Goal: Transaction & Acquisition: Purchase product/service

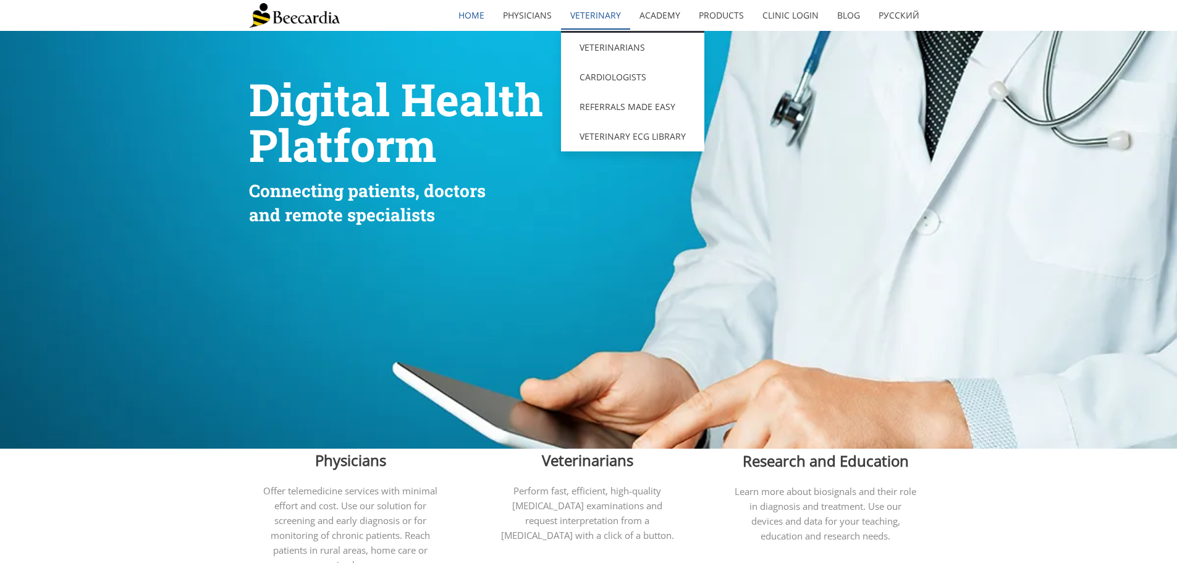
click at [600, 6] on link "Veterinary" at bounding box center [595, 15] width 69 height 28
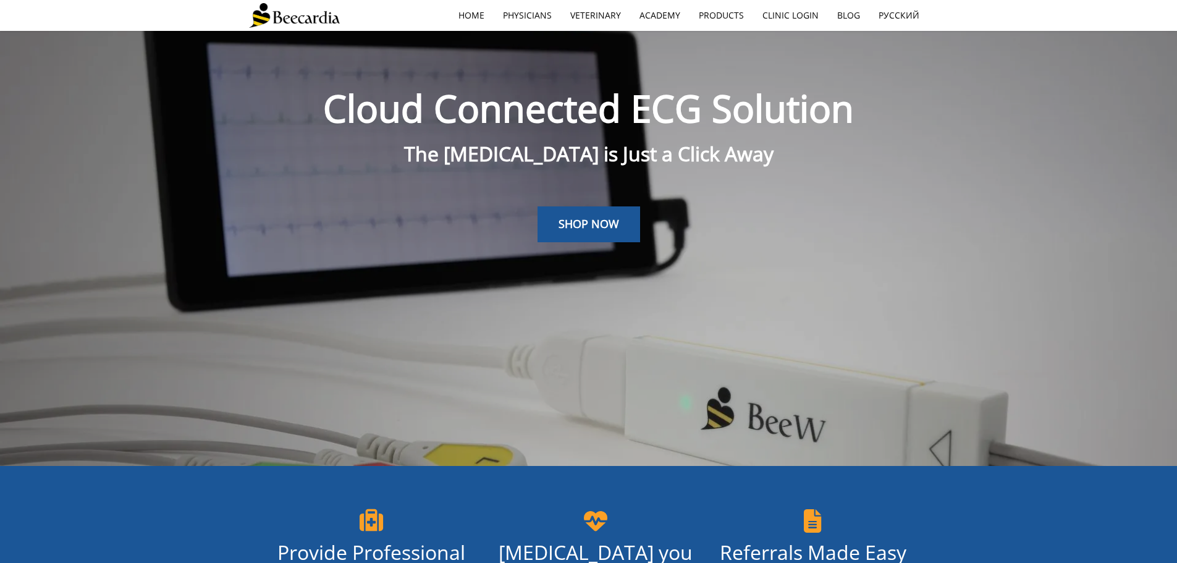
scroll to position [31, 0]
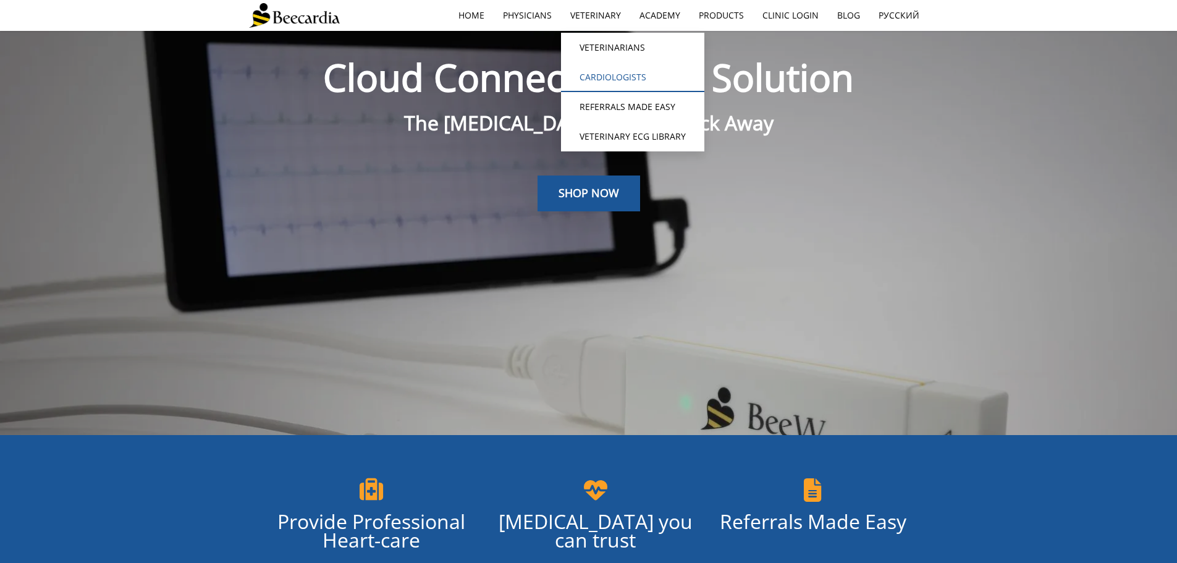
click at [631, 71] on link "Cardiologists" at bounding box center [632, 77] width 143 height 30
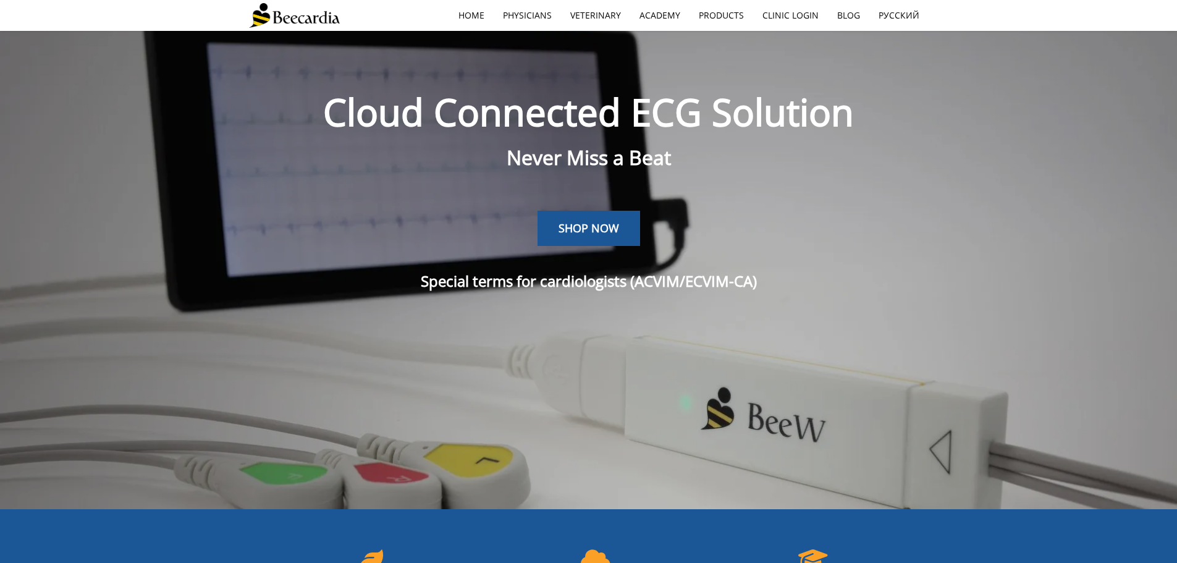
scroll to position [31, 0]
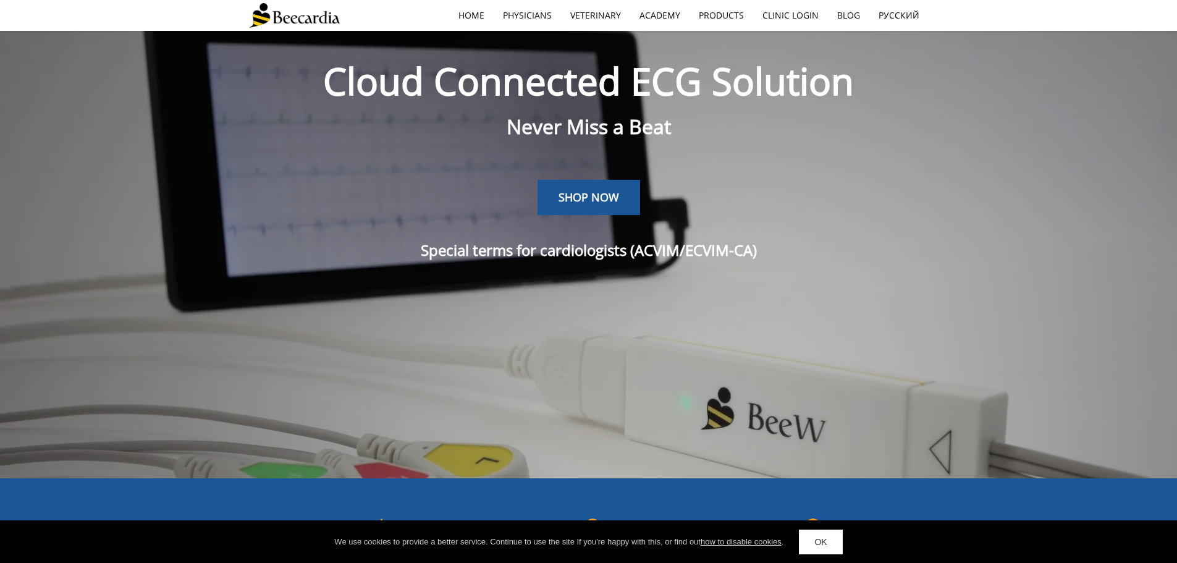
click at [566, 198] on span "SHOP NOW" at bounding box center [588, 197] width 61 height 15
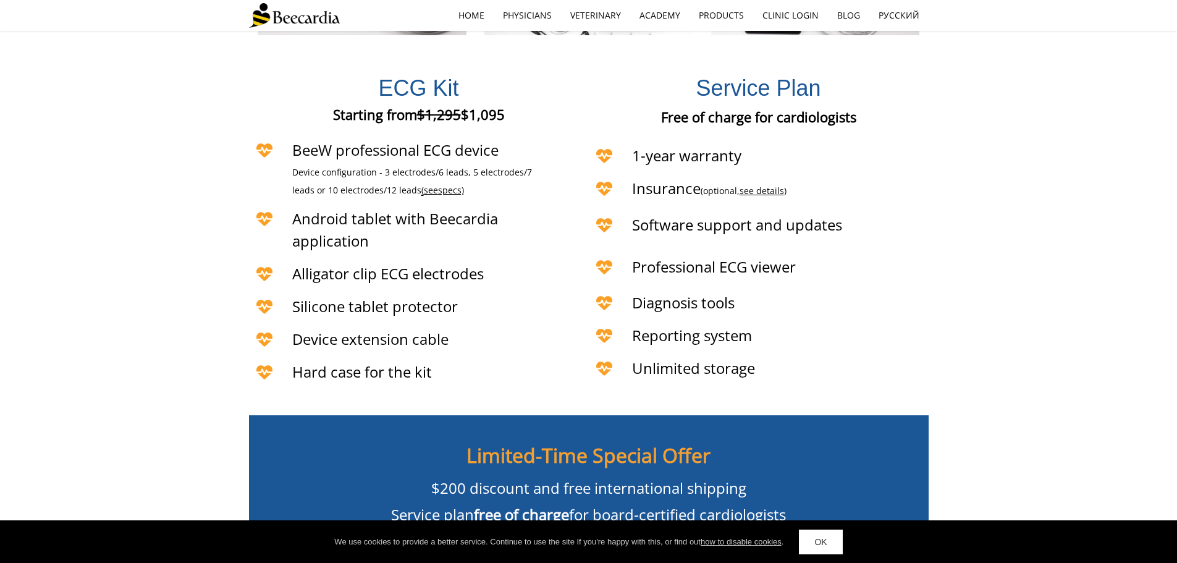
scroll to position [2920, 0]
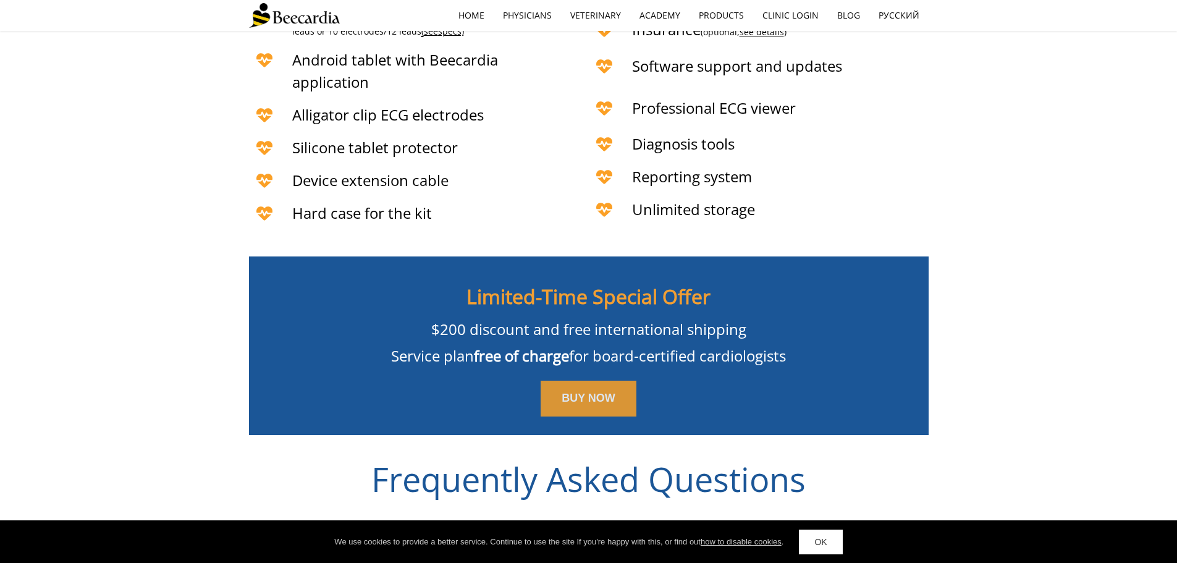
click at [617, 391] on link "BUY NOW" at bounding box center [588, 398] width 96 height 36
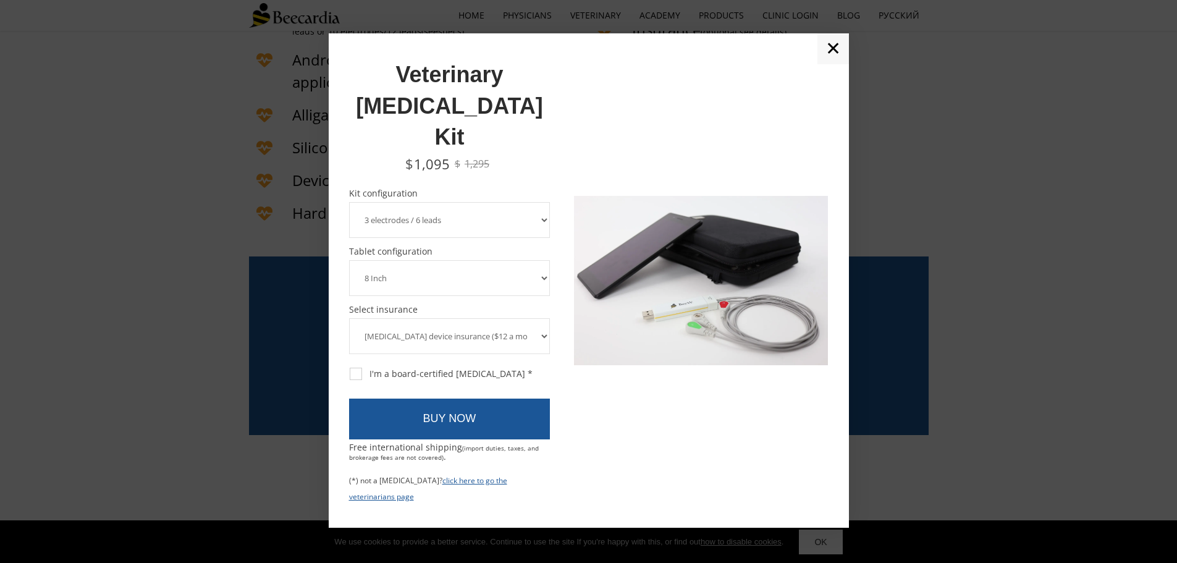
click at [537, 202] on select "3 electrodes / 6 leads 5 electrodes / 7 leads 10 electrodes / 12 leads" at bounding box center [449, 220] width 201 height 36
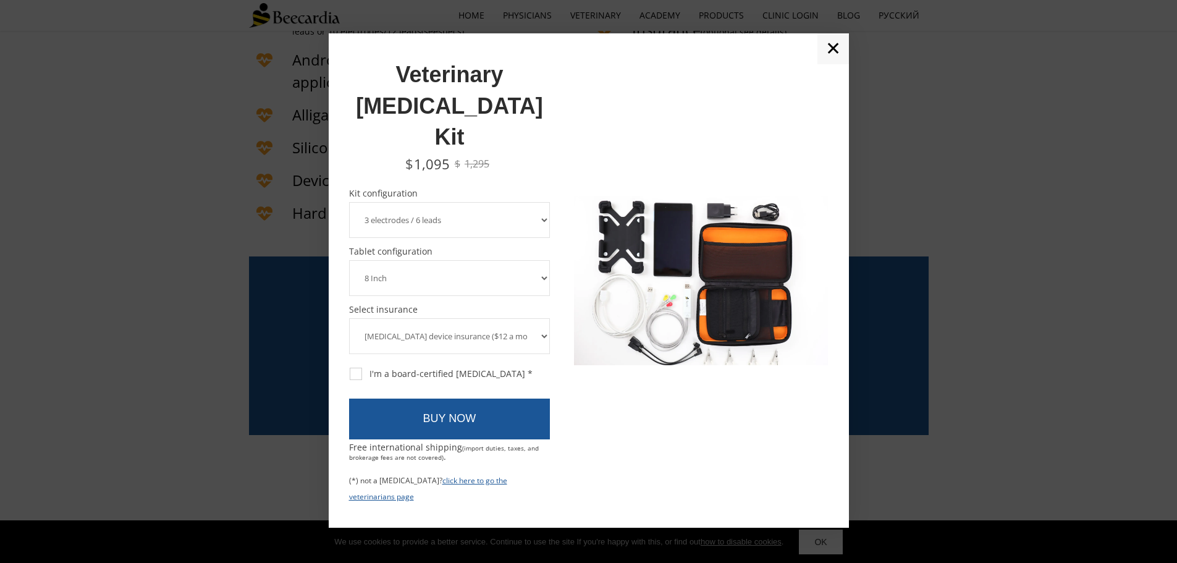
select select "10 electrodes / 12 leads"
click at [349, 202] on select "3 electrodes / 6 leads 5 electrodes / 7 leads 10 electrodes / 12 leads" at bounding box center [449, 220] width 201 height 36
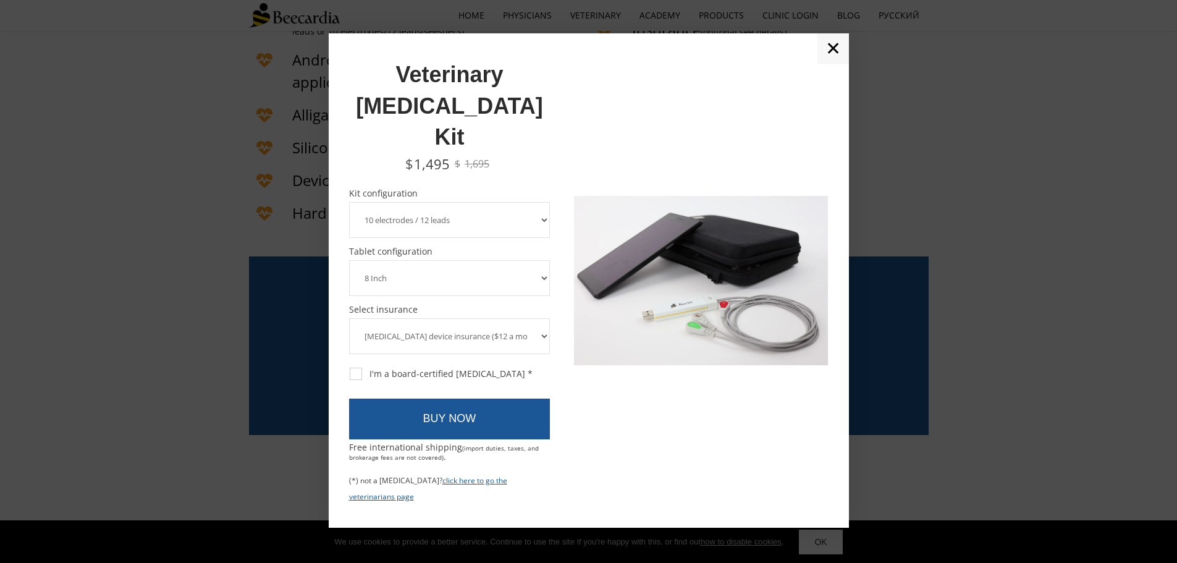
click at [532, 318] on select "[MEDICAL_DATA] device insurance ($12 a month, charged annually) No insurance" at bounding box center [449, 336] width 201 height 36
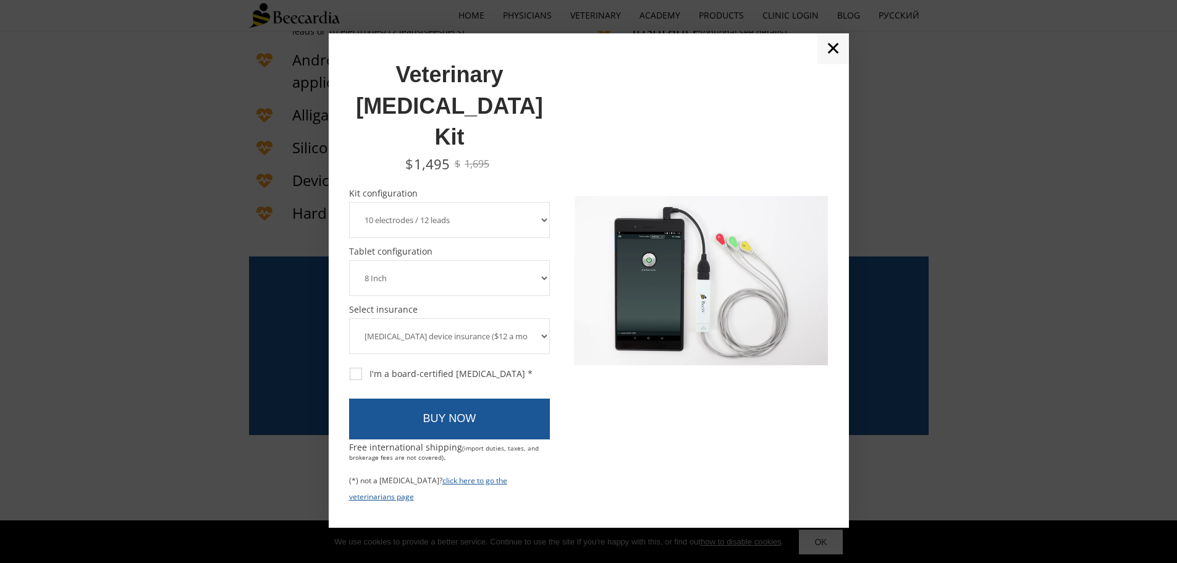
click at [539, 318] on select "[MEDICAL_DATA] device insurance ($12 a month, charged annually) No insurance" at bounding box center [449, 336] width 201 height 36
select select "No insurance"
click at [349, 318] on select "[MEDICAL_DATA] device insurance ($12 a month, charged annually) No insurance" at bounding box center [449, 336] width 201 height 36
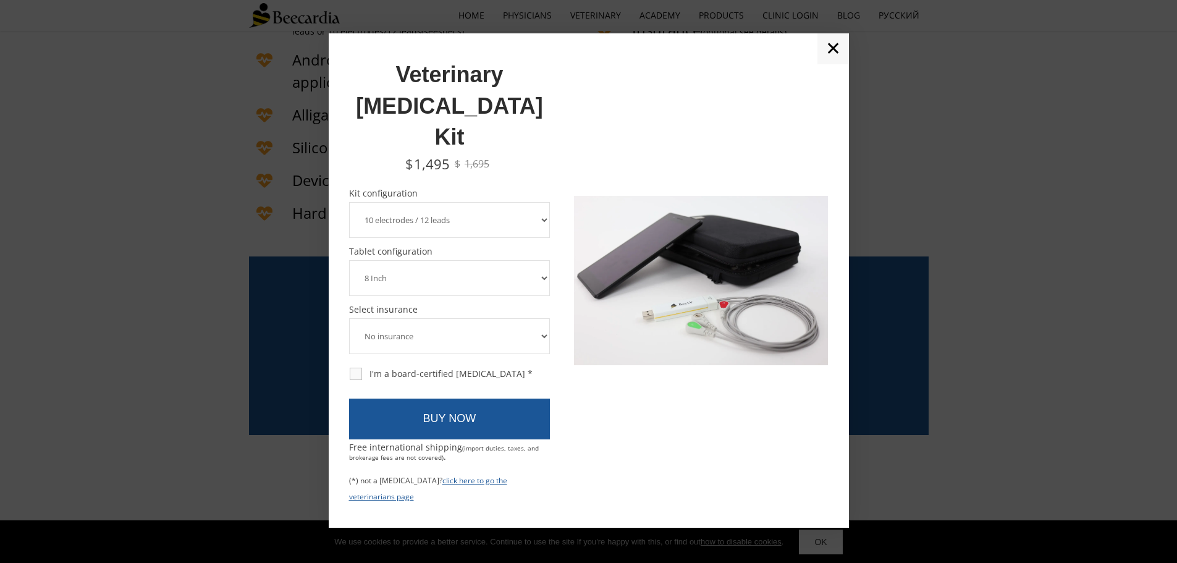
click at [360, 368] on div "I'm a board-certified [MEDICAL_DATA] *" at bounding box center [441, 373] width 183 height 11
click at [349, 367] on input "I'm a board-certified [MEDICAL_DATA] *" at bounding box center [348, 367] width 1 height 1
checkbox input "true"
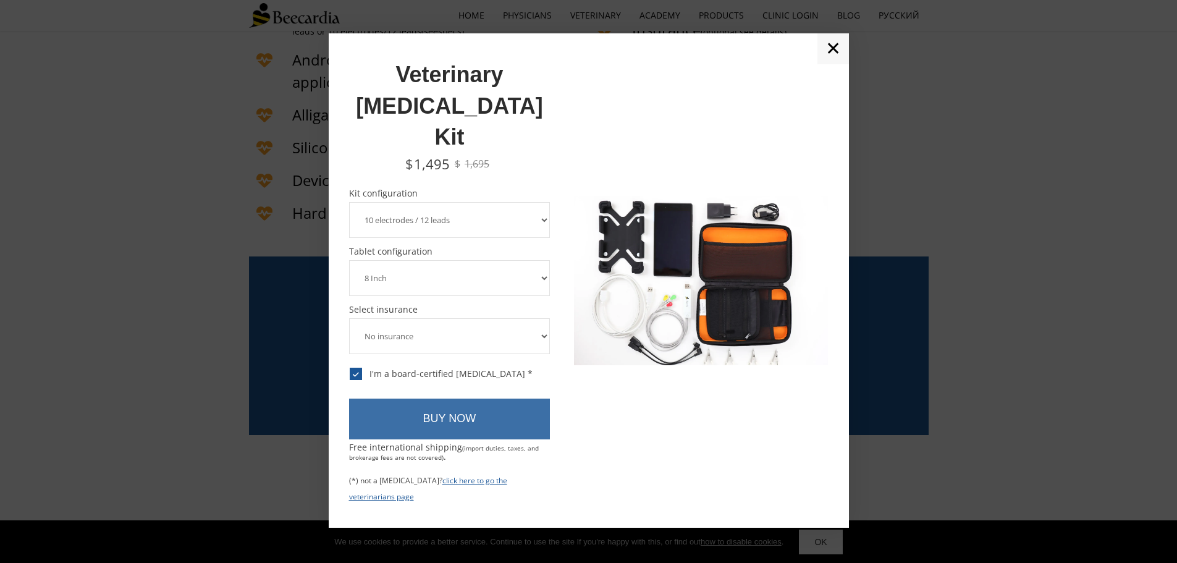
click at [484, 398] on link "BUY NOW" at bounding box center [449, 418] width 201 height 41
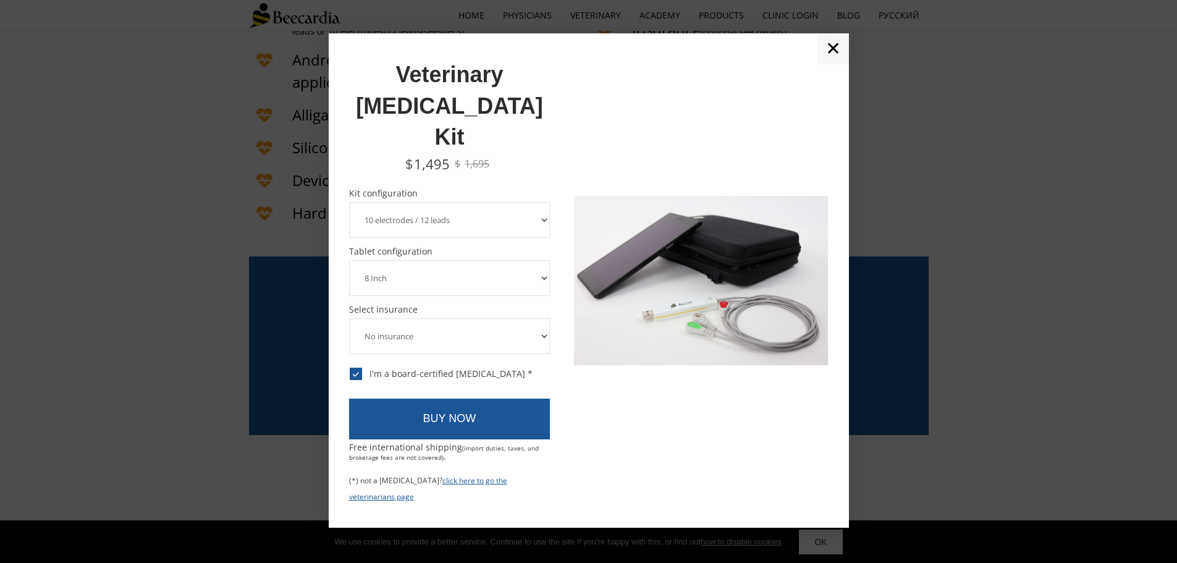
click at [543, 202] on select "3 electrodes / 6 leads 5 electrodes / 7 leads 10 electrodes / 12 leads" at bounding box center [449, 220] width 201 height 36
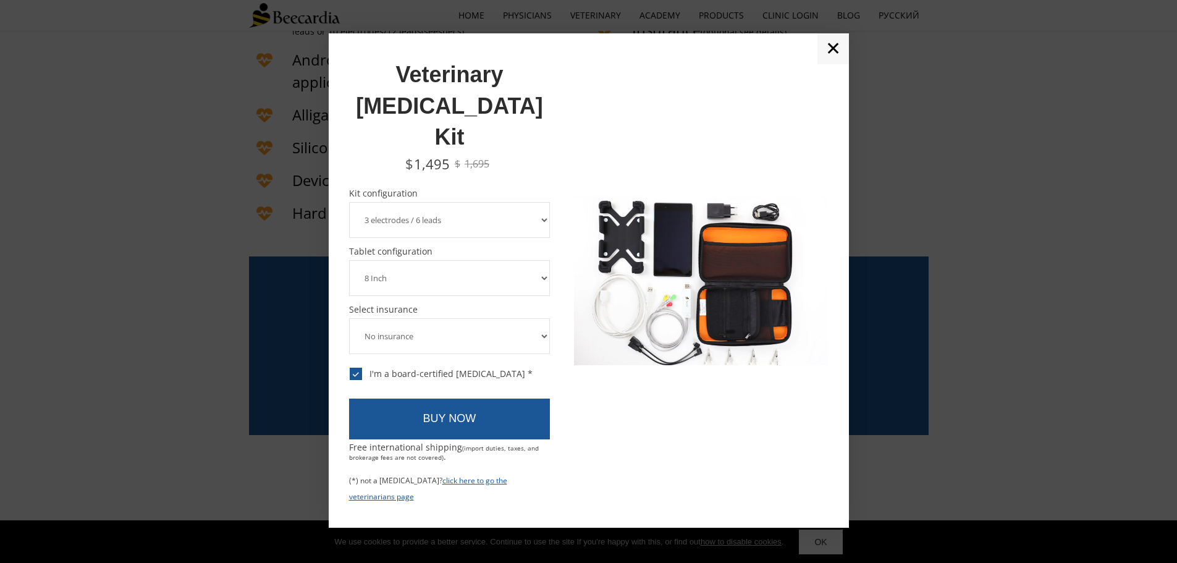
click at [349, 202] on select "3 electrodes / 6 leads 5 electrodes / 7 leads 10 electrodes / 12 leads" at bounding box center [449, 220] width 201 height 36
drag, startPoint x: 541, startPoint y: 196, endPoint x: 537, endPoint y: 205, distance: 10.2
click at [541, 202] on select "3 electrodes / 6 leads 5 electrodes / 7 leads 10 electrodes / 12 leads" at bounding box center [449, 220] width 201 height 36
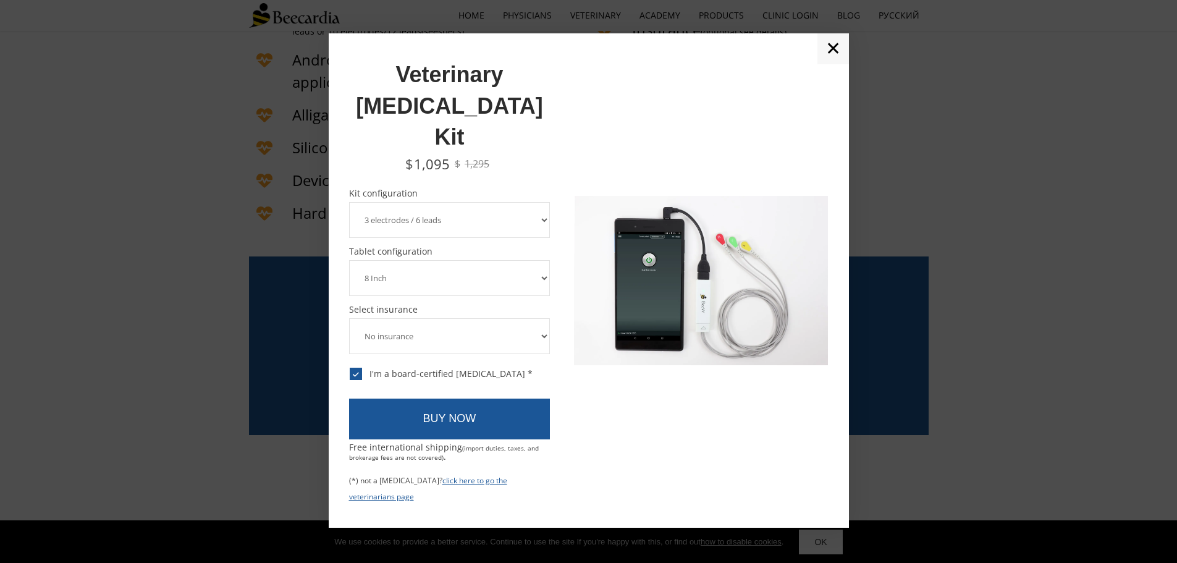
select select "10 electrodes / 12 leads"
click at [349, 202] on select "3 electrodes / 6 leads 5 electrodes / 7 leads 10 electrodes / 12 leads" at bounding box center [449, 220] width 201 height 36
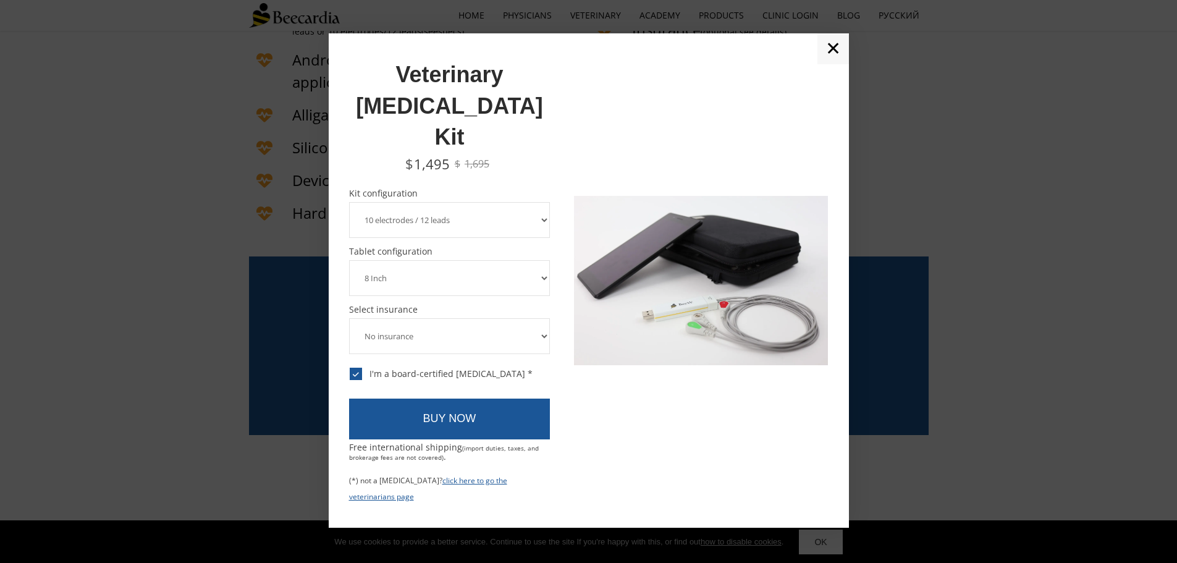
click at [825, 64] on link "✕" at bounding box center [832, 48] width 31 height 31
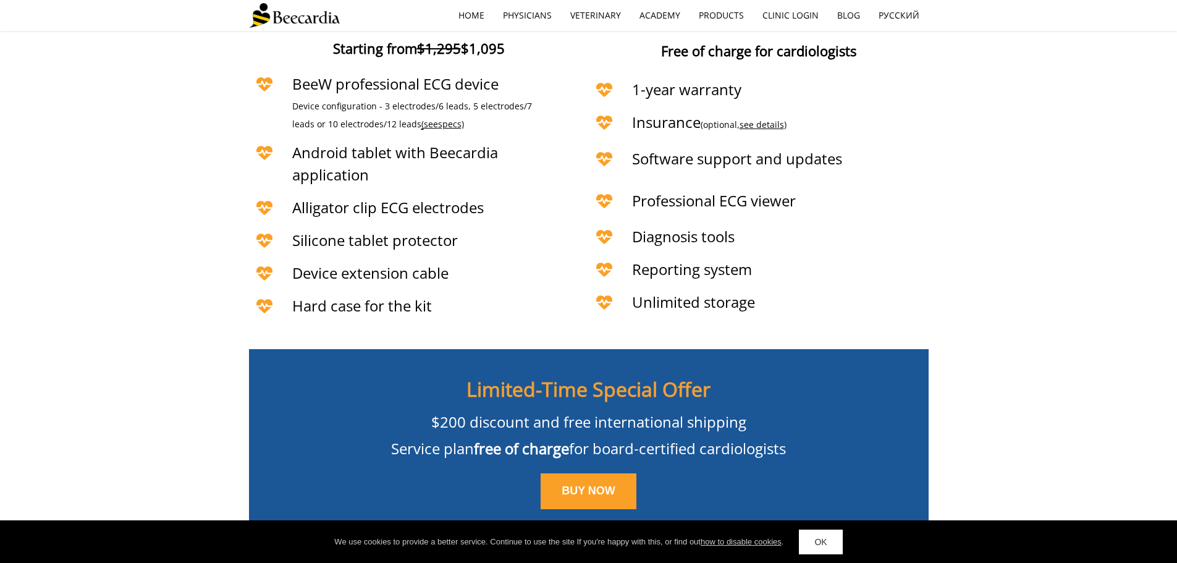
scroll to position [2812, 0]
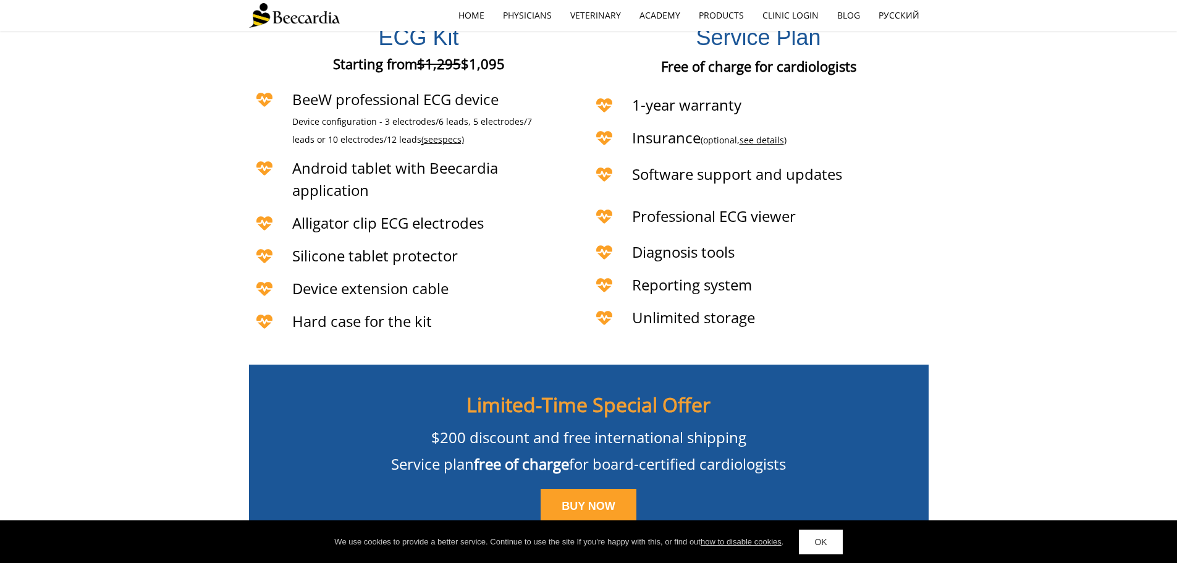
click at [424, 133] on span "see" at bounding box center [431, 139] width 14 height 12
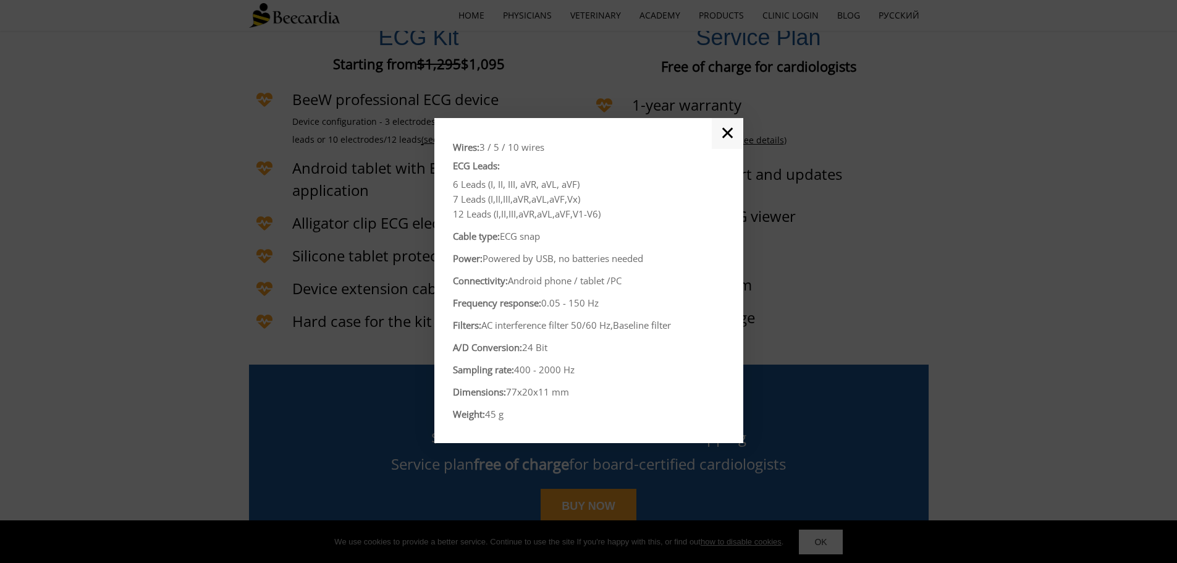
click at [726, 134] on link "✕" at bounding box center [727, 133] width 31 height 31
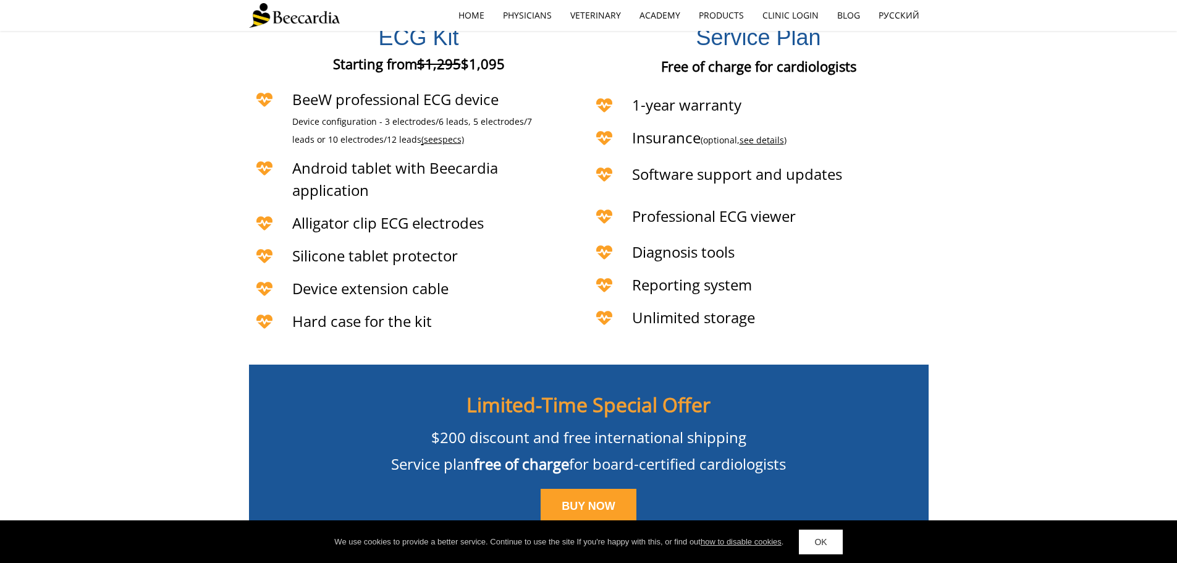
click at [438, 133] on span "specs)" at bounding box center [451, 139] width 26 height 12
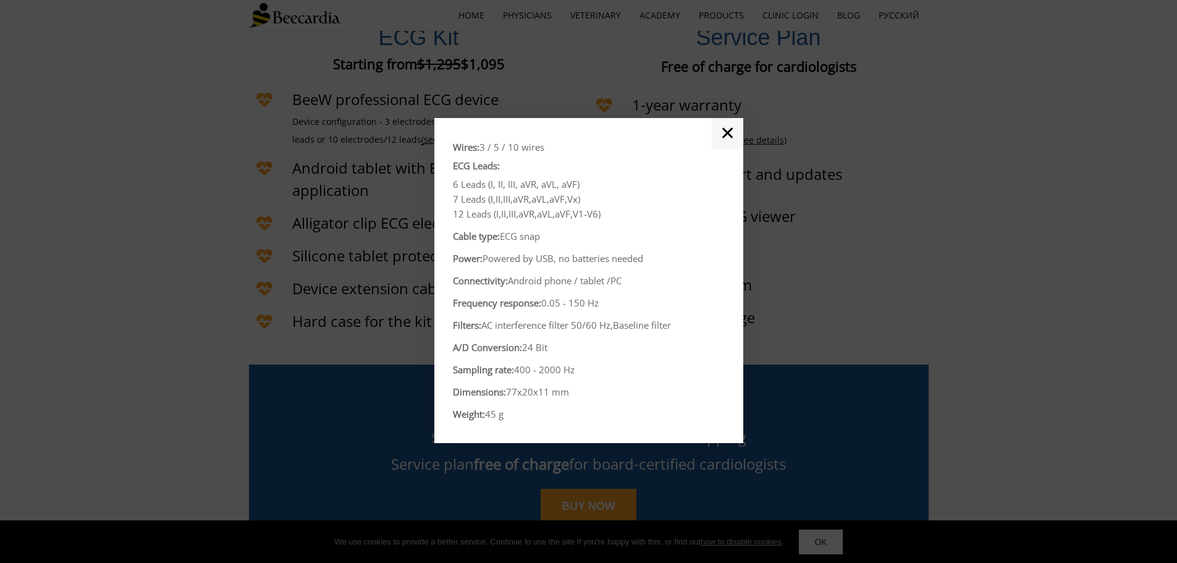
drag, startPoint x: 726, startPoint y: 129, endPoint x: 1069, endPoint y: 216, distance: 353.5
click at [726, 129] on link "✕" at bounding box center [727, 133] width 31 height 31
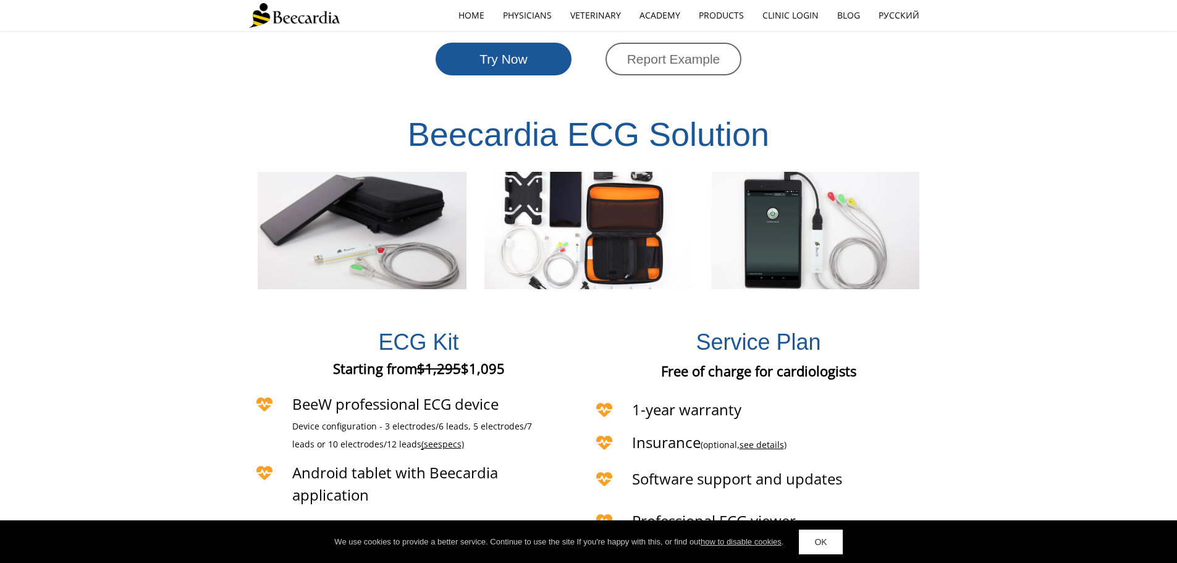
scroll to position [2472, 0]
